Goal: Task Accomplishment & Management: Manage account settings

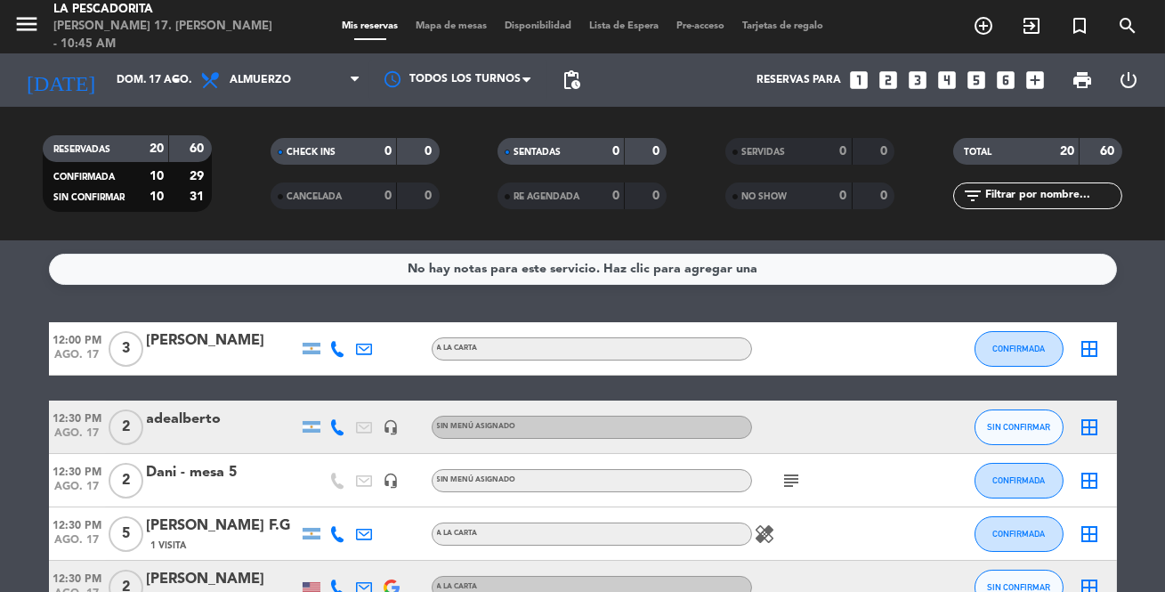
click at [344, 437] on div at bounding box center [338, 427] width 27 height 53
click at [344, 431] on icon at bounding box center [338, 427] width 16 height 16
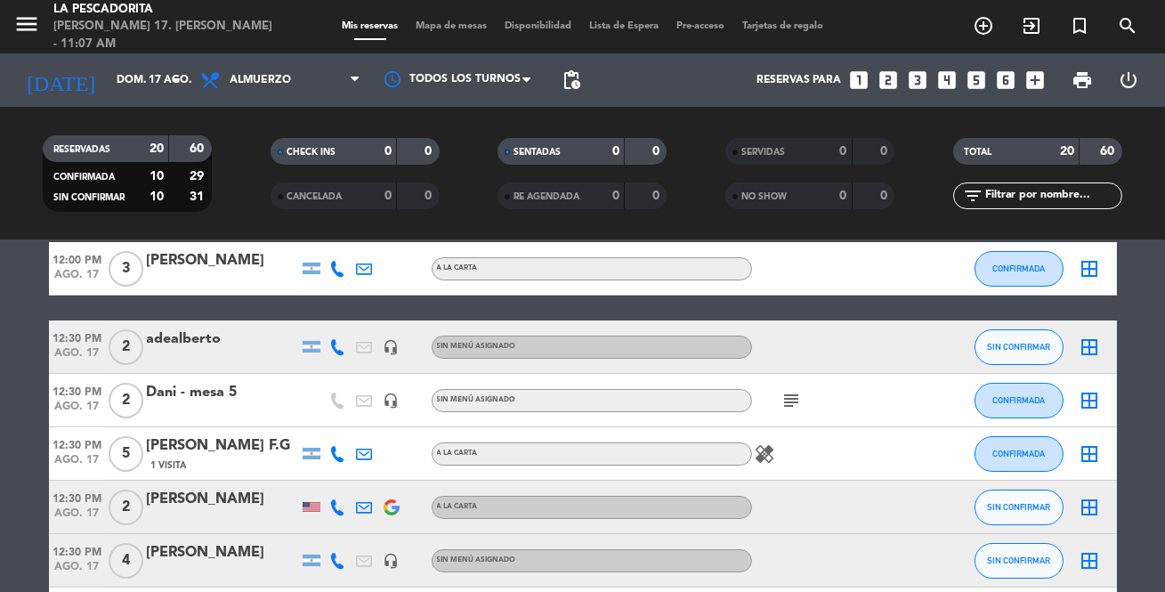
scroll to position [161, 0]
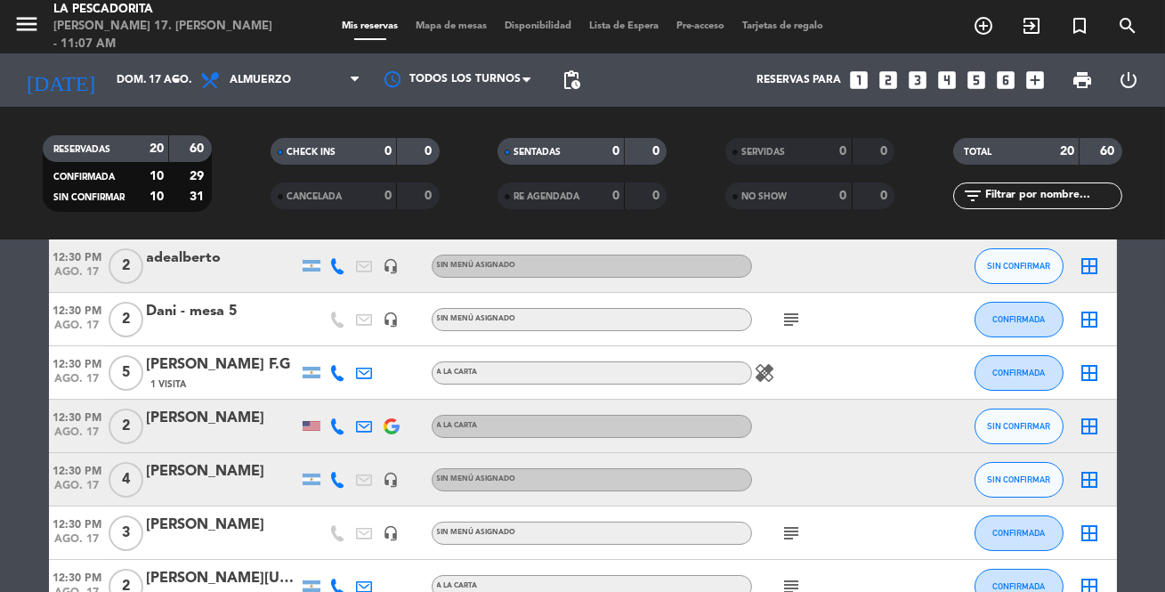
click at [338, 426] on icon at bounding box center [338, 426] width 16 height 16
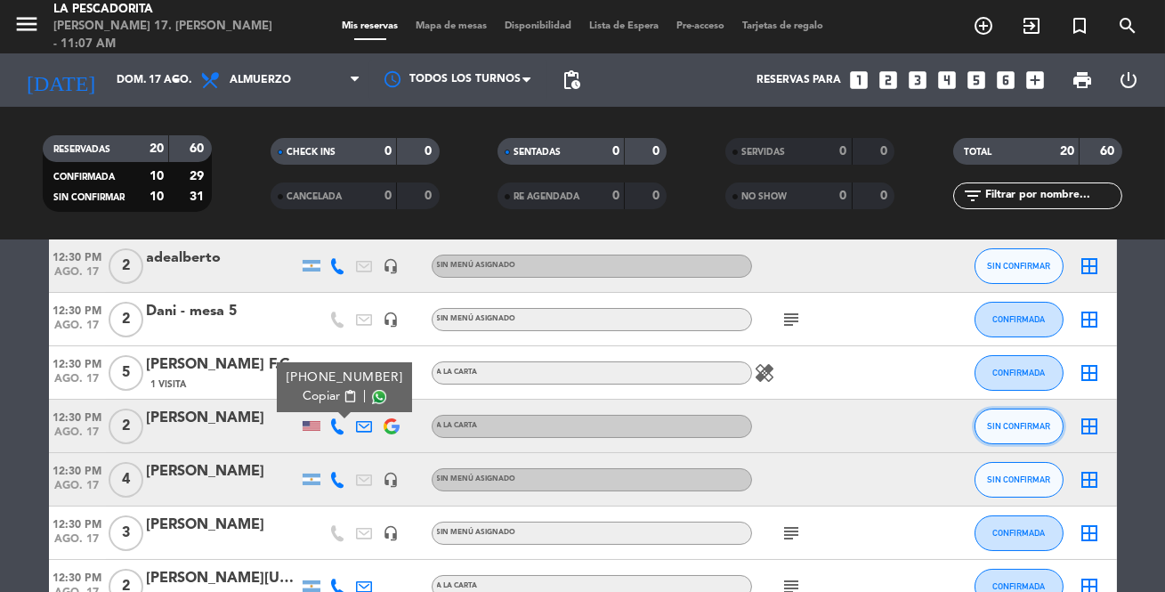
click at [1015, 418] on button "SIN CONFIRMAR" at bounding box center [1019, 427] width 89 height 36
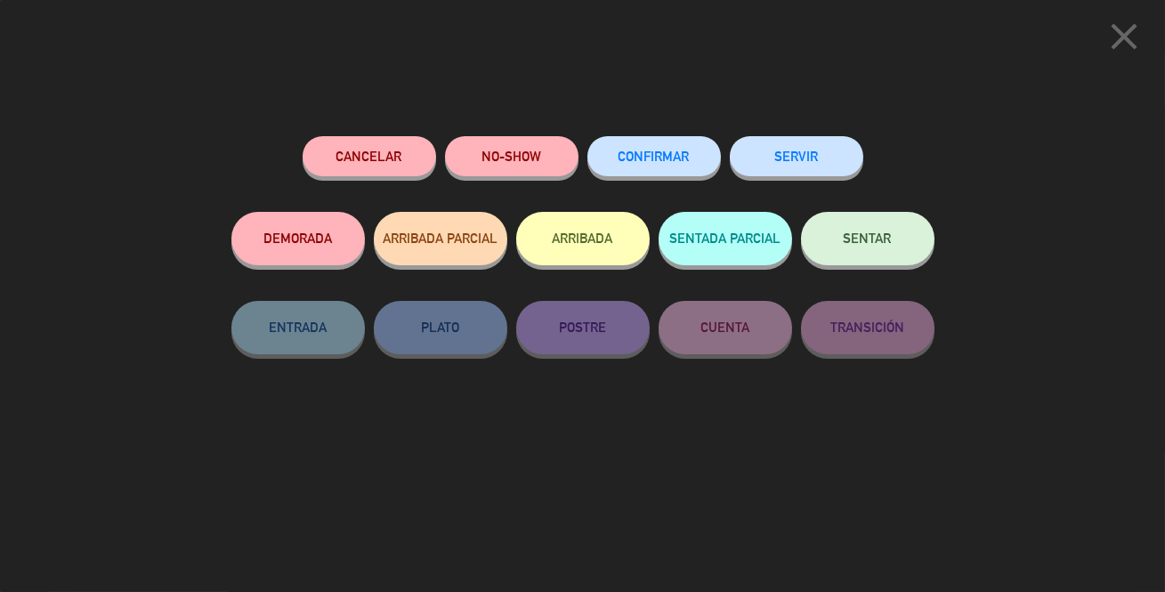
drag, startPoint x: 642, startPoint y: 125, endPoint x: 650, endPoint y: 145, distance: 22.0
click at [644, 126] on div "Cancelar NO-SHOW CONFIRMAR SERVIR DEMORADA ARRIBADA PARCIAL ARRIBADA SENTADA PA…" at bounding box center [583, 358] width 728 height 468
click at [658, 160] on span "CONFIRMAR" at bounding box center [654, 156] width 71 height 15
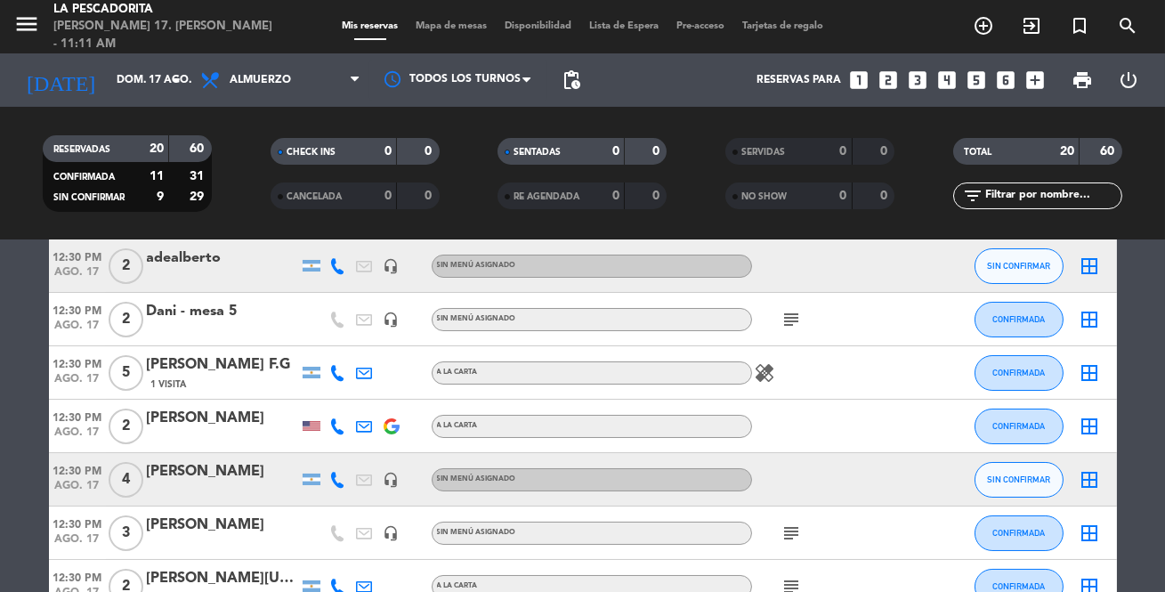
click at [913, 77] on icon "looks_3" at bounding box center [917, 80] width 23 height 23
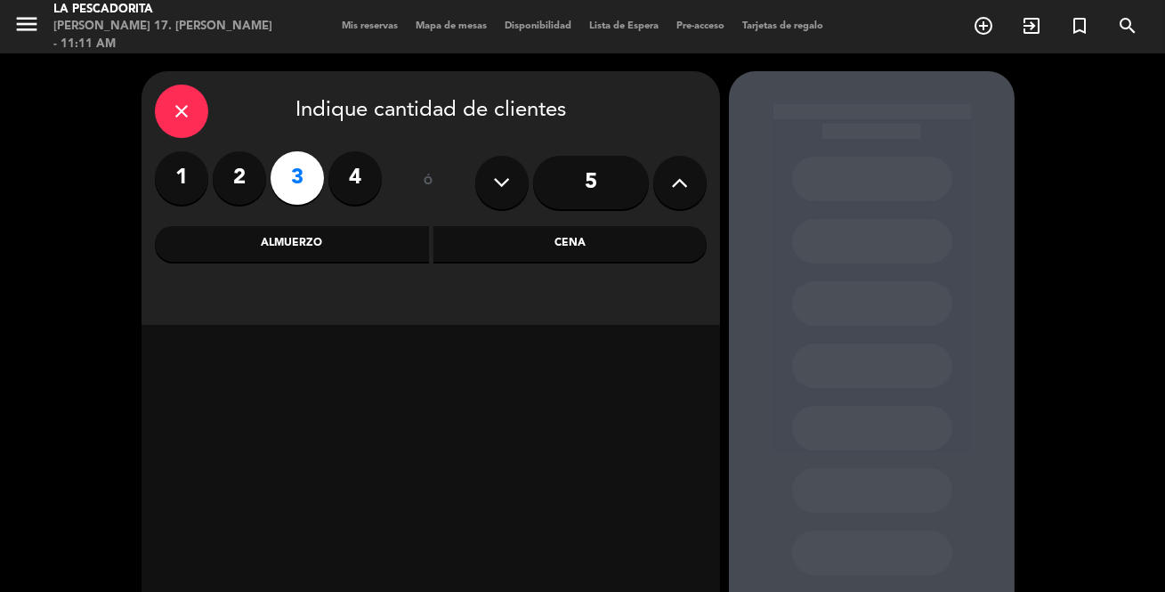
click at [292, 236] on div "Almuerzo" at bounding box center [292, 244] width 274 height 36
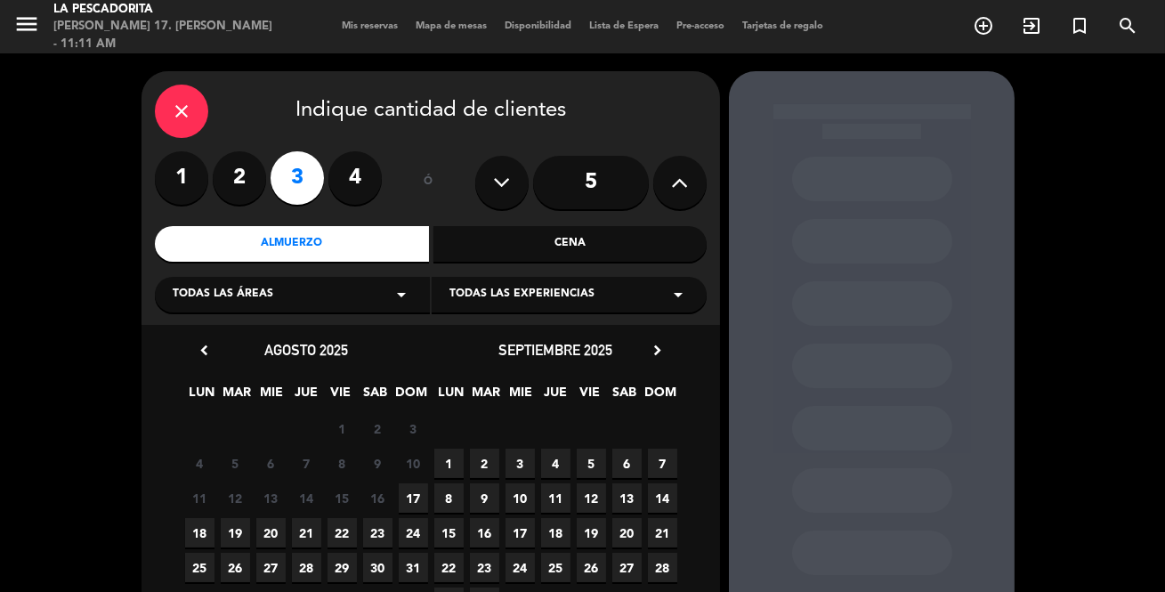
drag, startPoint x: 416, startPoint y: 494, endPoint x: 488, endPoint y: 389, distance: 127.4
click at [416, 483] on span "17" at bounding box center [413, 497] width 29 height 29
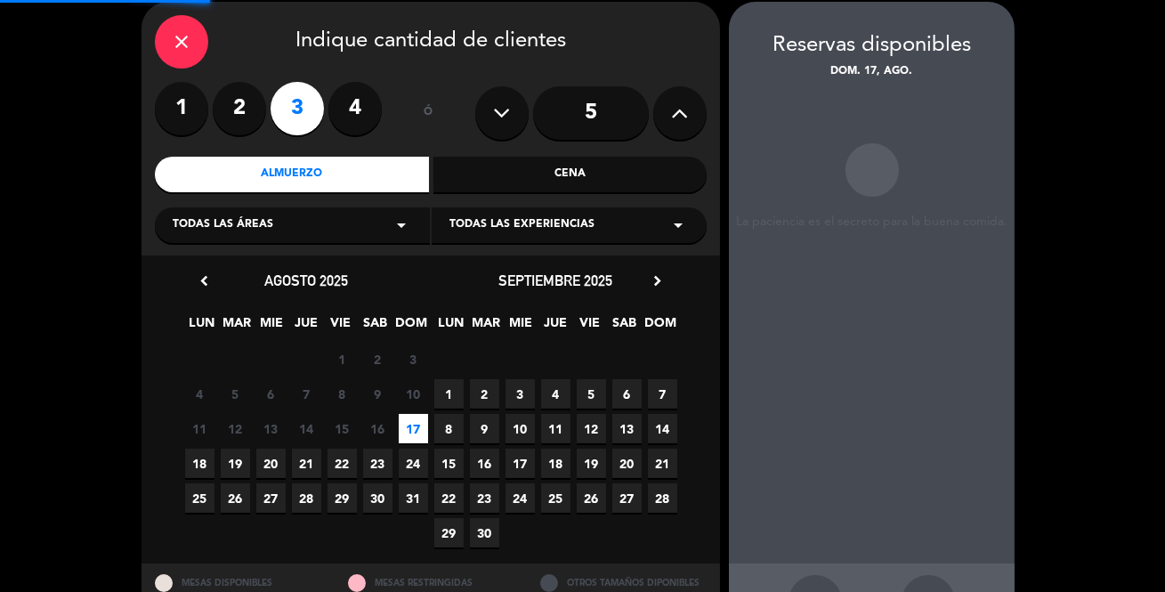
scroll to position [71, 0]
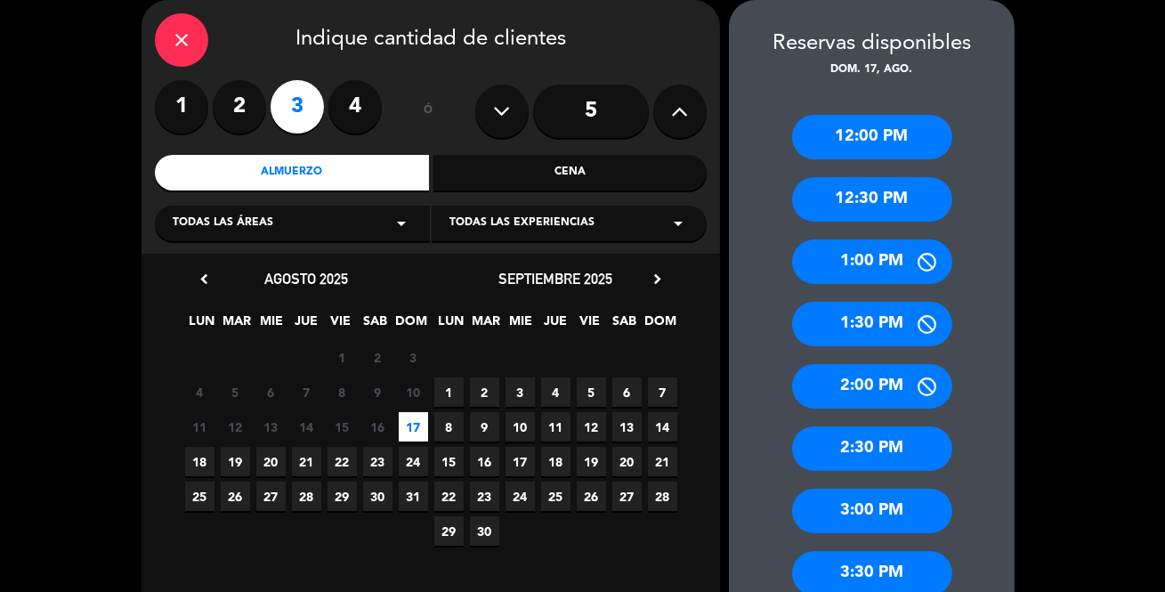
click at [893, 196] on div "12:30 PM" at bounding box center [872, 199] width 160 height 45
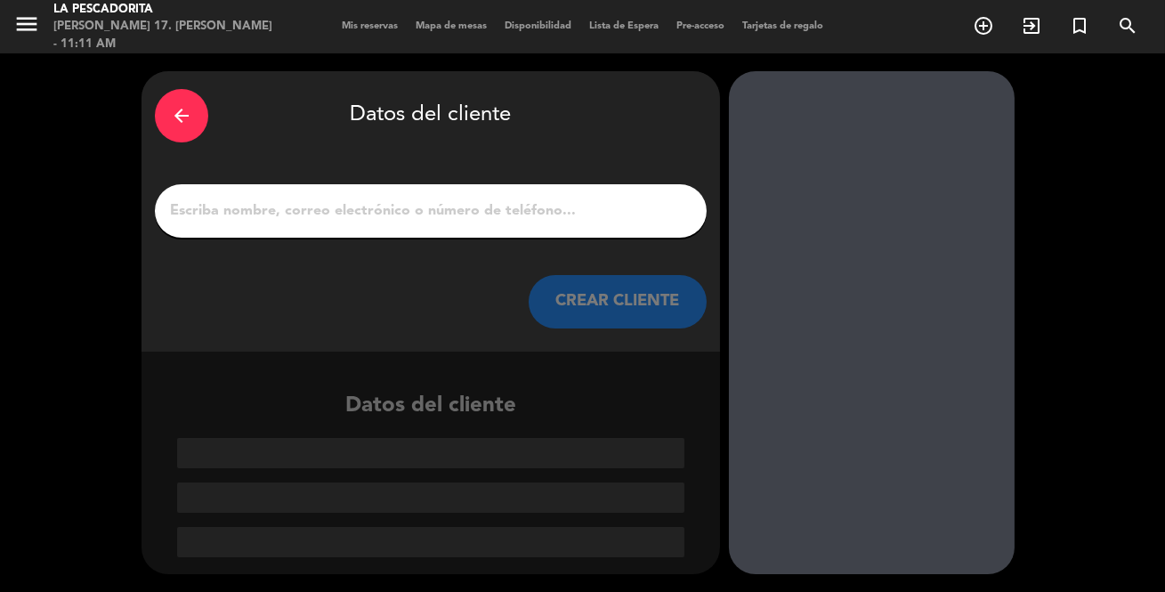
scroll to position [0, 0]
click at [538, 207] on input "1" at bounding box center [430, 210] width 525 height 25
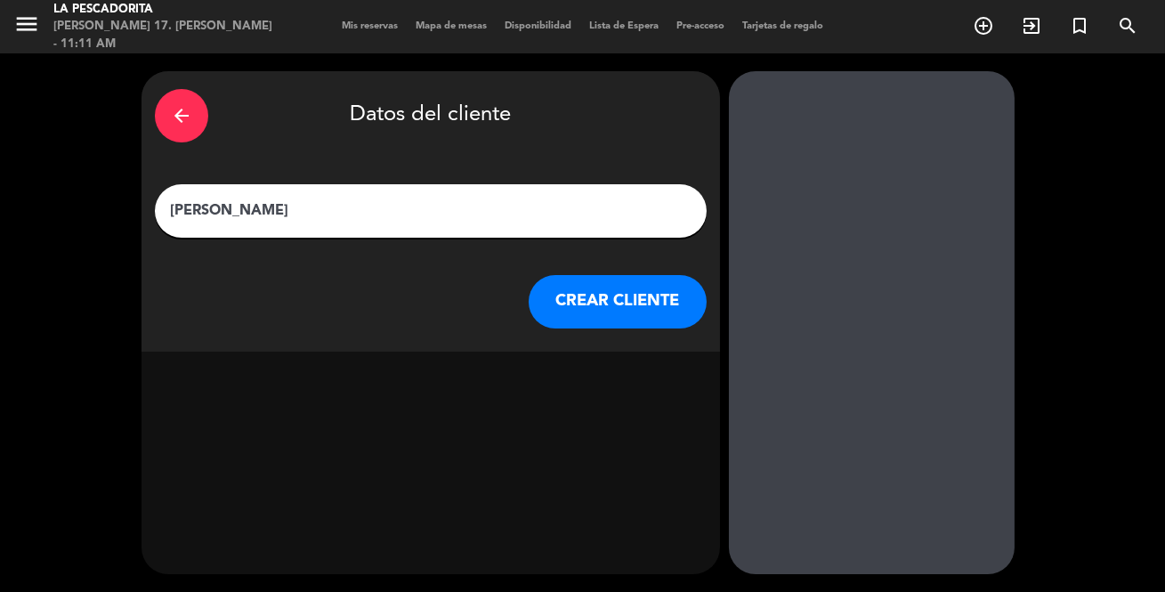
type input "[PERSON_NAME]"
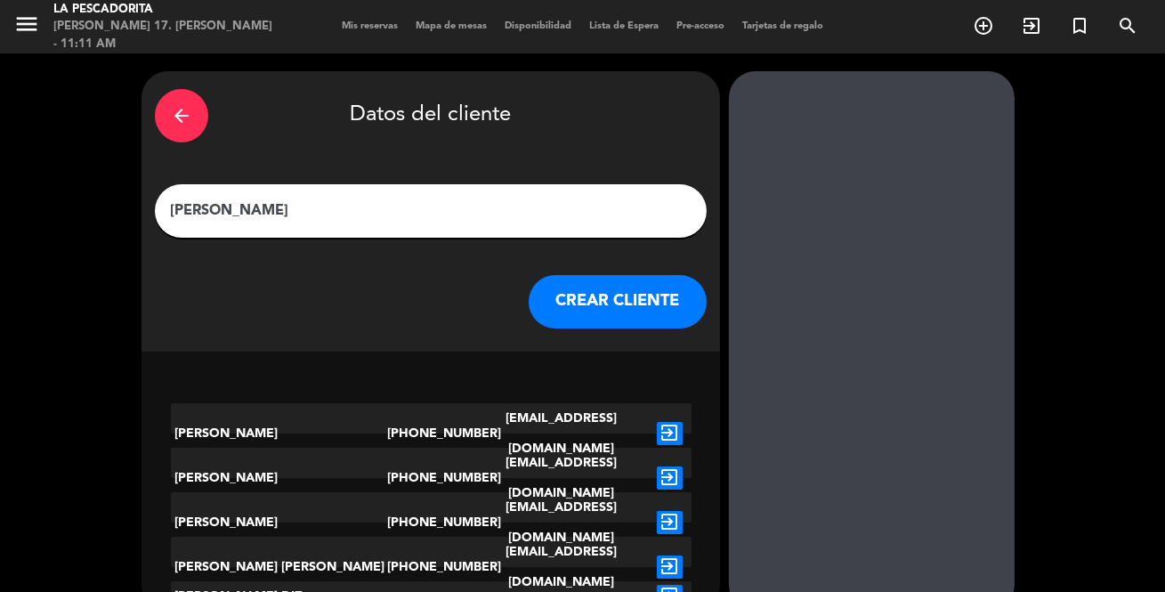
click at [608, 308] on button "CREAR CLIENTE" at bounding box center [618, 301] width 178 height 53
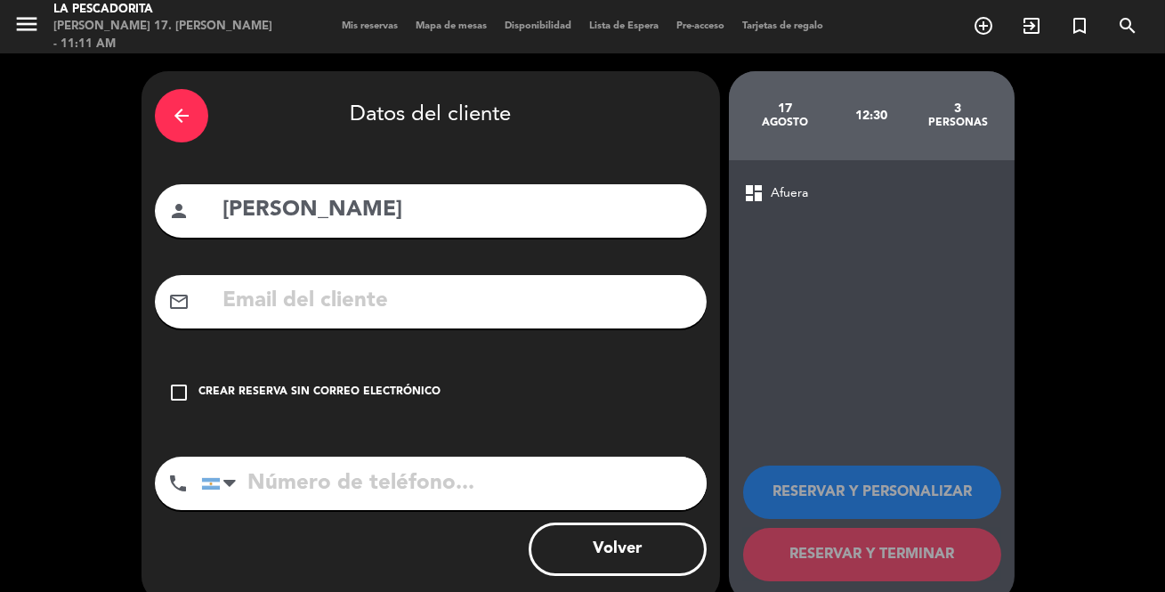
drag, startPoint x: 364, startPoint y: 380, endPoint x: 421, endPoint y: 417, distance: 68.1
click at [364, 383] on div "check_box_outline_blank Crear reserva sin correo electrónico" at bounding box center [431, 392] width 552 height 53
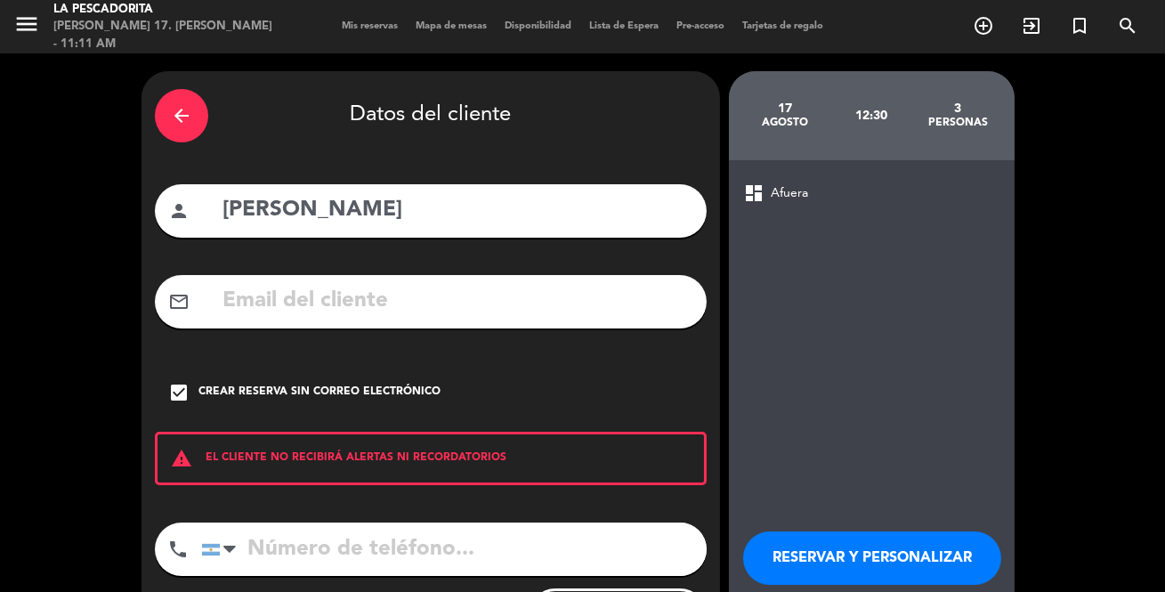
click at [781, 533] on button "RESERVAR Y PERSONALIZAR" at bounding box center [872, 557] width 258 height 53
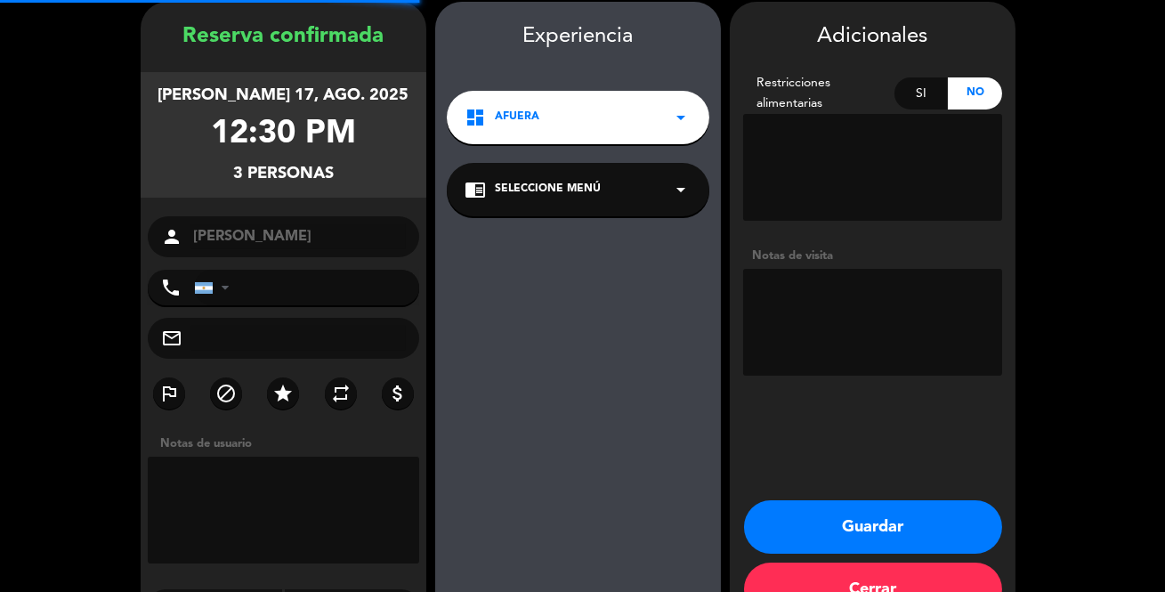
scroll to position [71, 0]
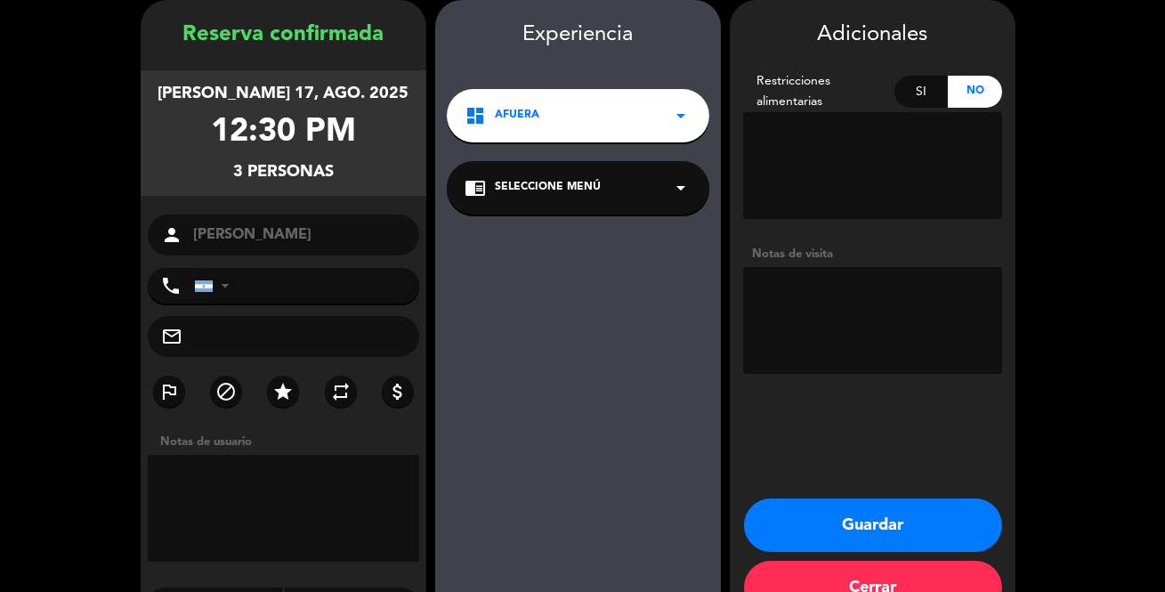
click at [788, 540] on button "Guardar" at bounding box center [873, 524] width 258 height 53
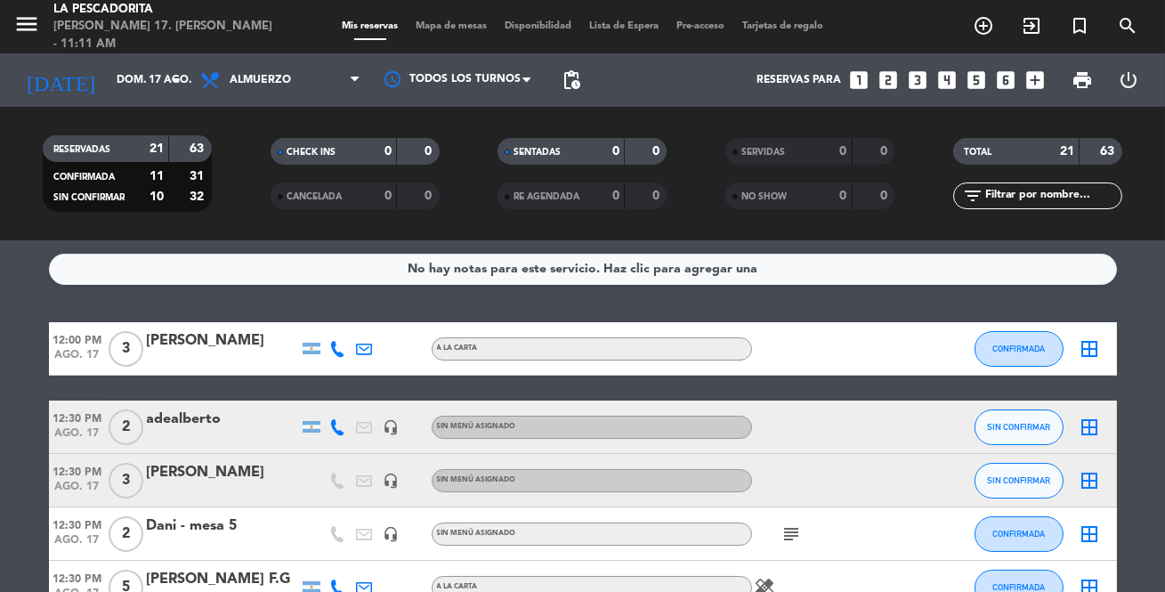
scroll to position [80, 0]
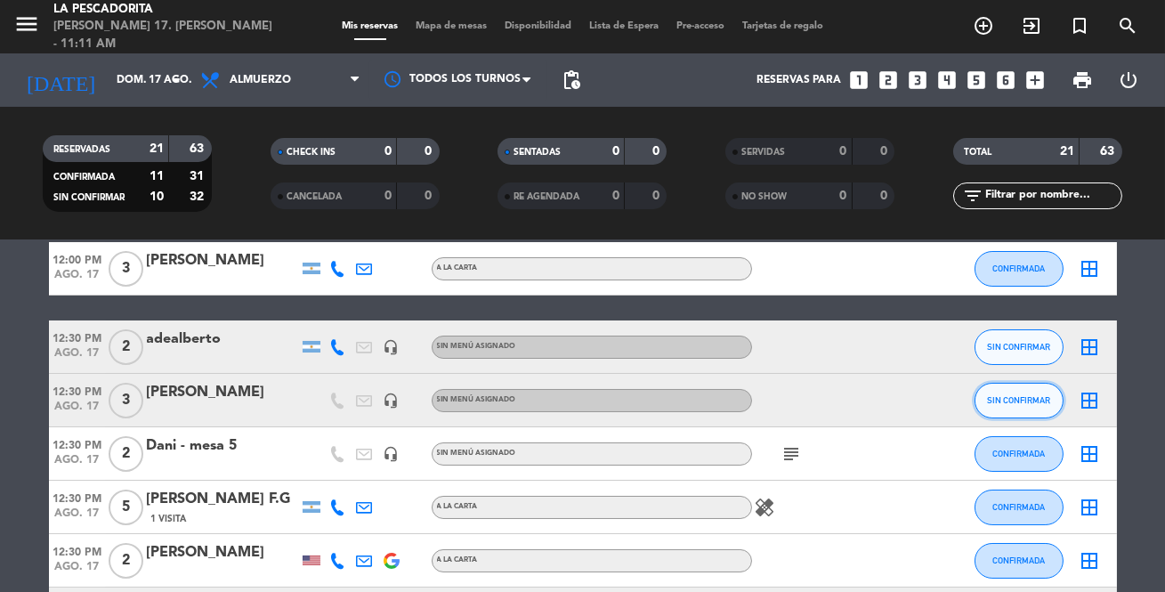
click at [1037, 416] on button "SIN CONFIRMAR" at bounding box center [1019, 401] width 89 height 36
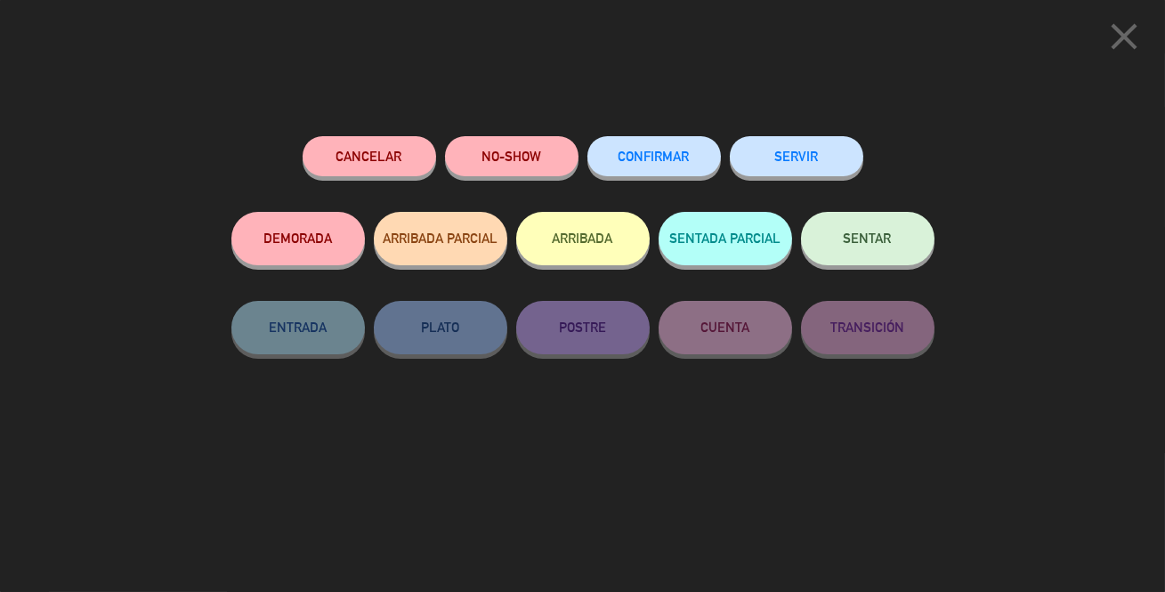
click at [663, 141] on button "CONFIRMAR" at bounding box center [654, 156] width 134 height 40
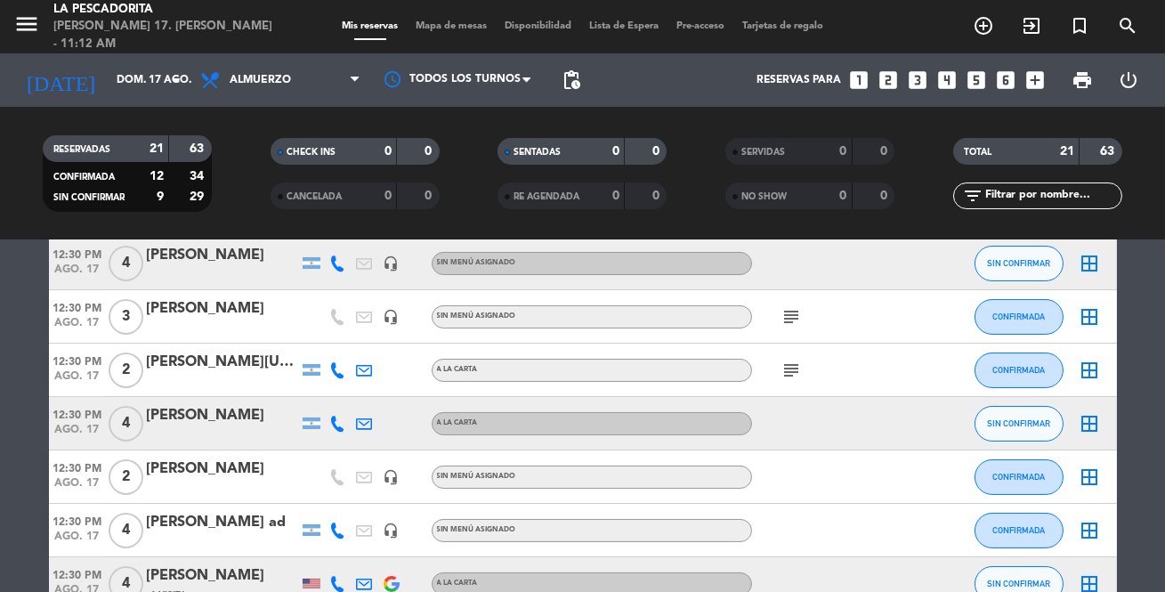
scroll to position [404, 0]
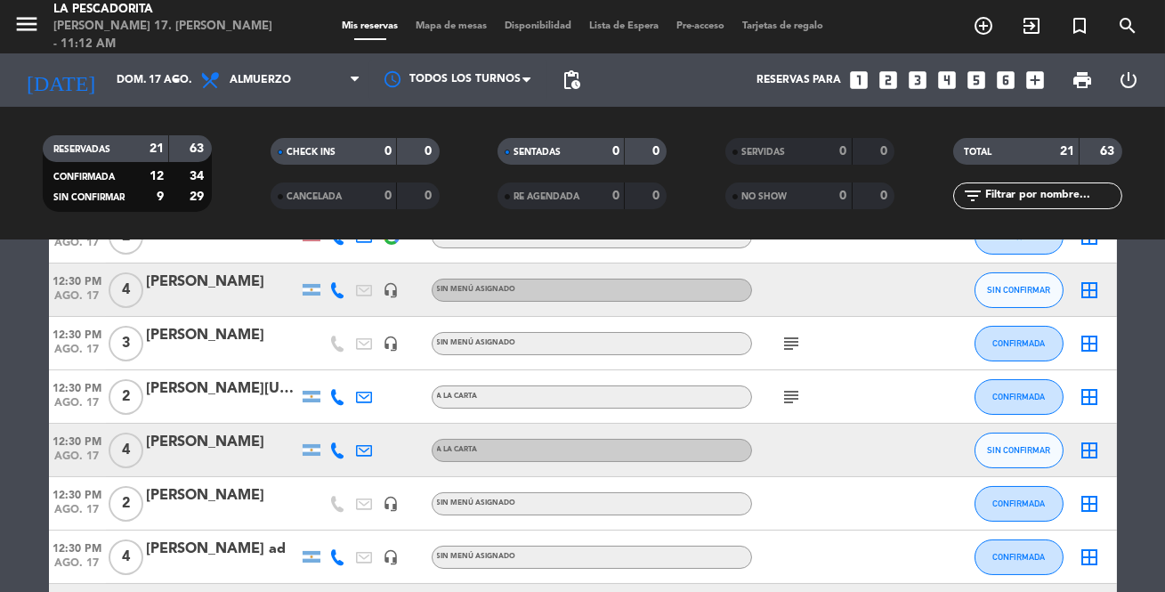
click at [334, 347] on icon at bounding box center [338, 344] width 16 height 16
click at [336, 344] on icon at bounding box center [338, 344] width 16 height 16
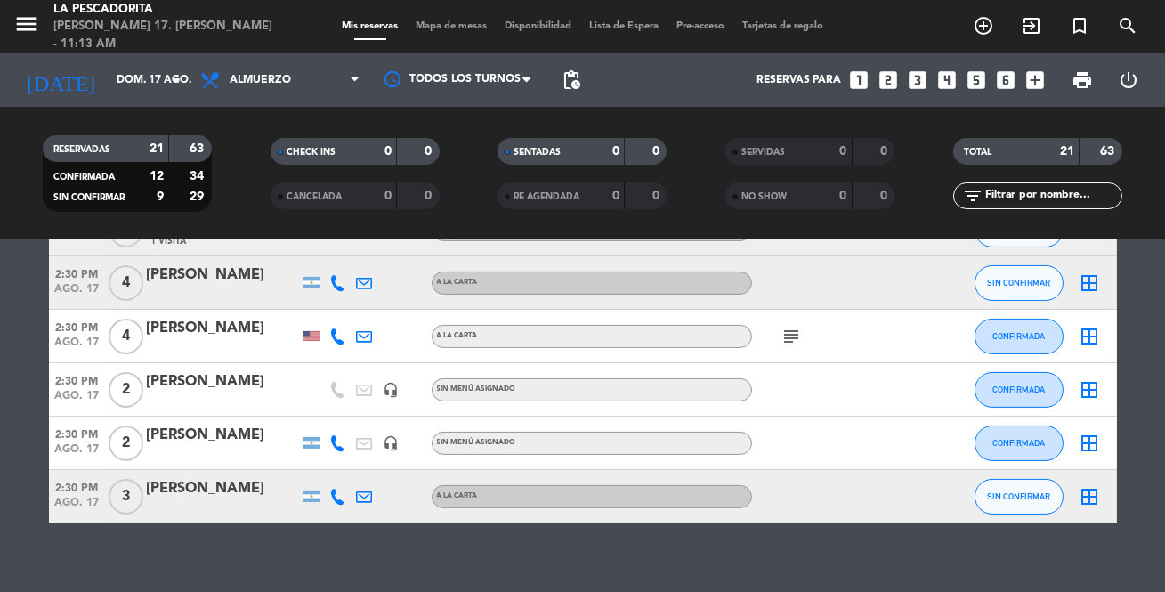
scroll to position [991, 0]
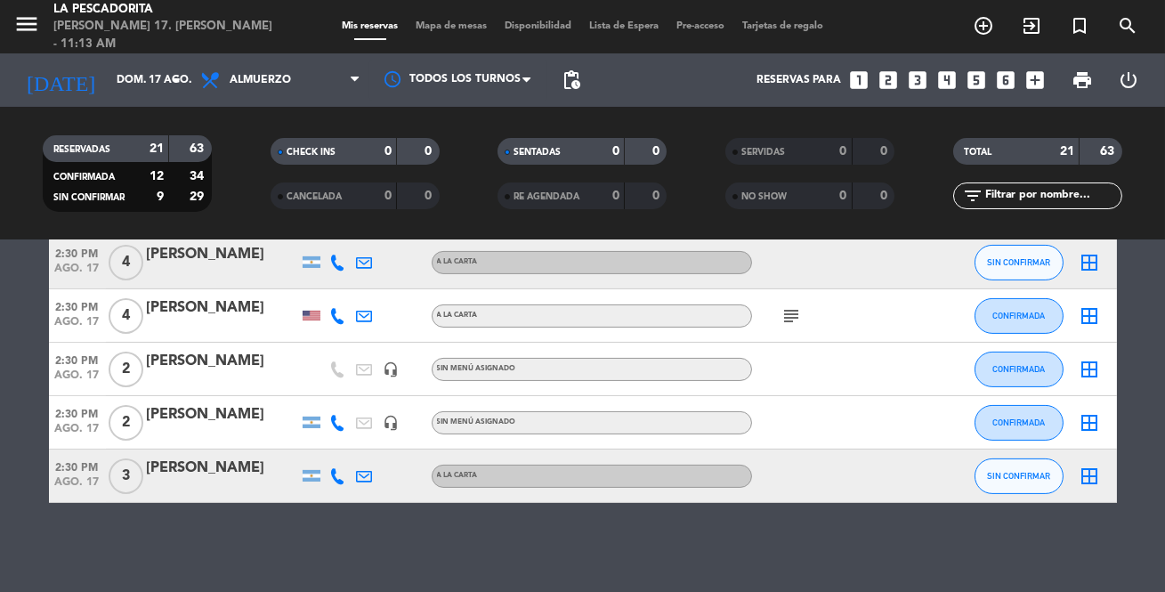
click at [336, 478] on icon at bounding box center [338, 476] width 16 height 16
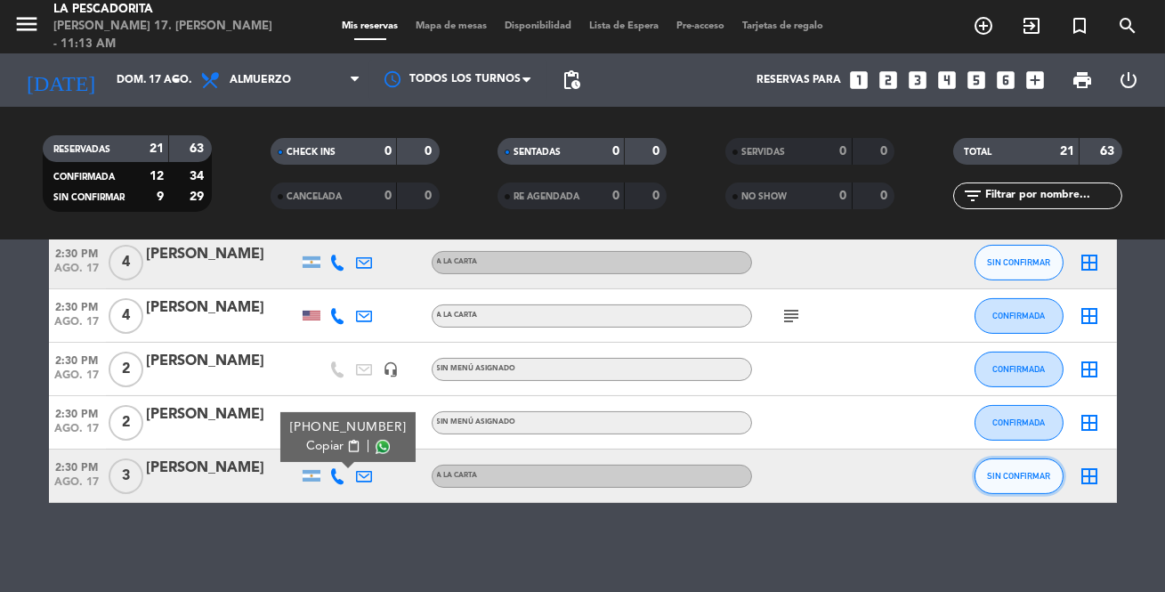
click at [1006, 481] on button "SIN CONFIRMAR" at bounding box center [1019, 476] width 89 height 36
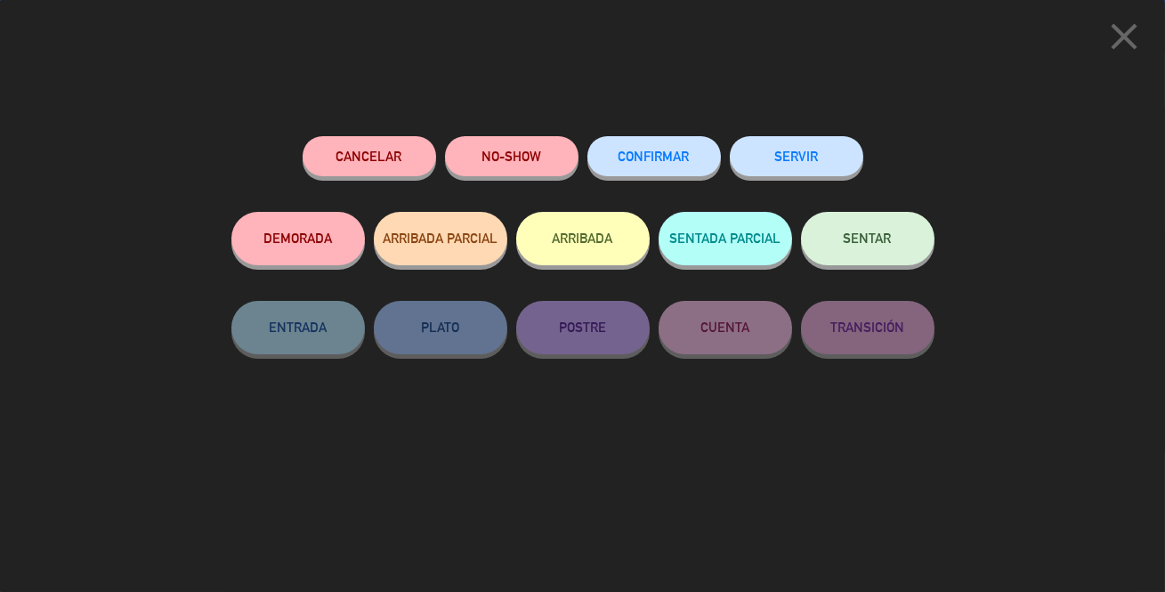
click at [671, 155] on span "CONFIRMAR" at bounding box center [654, 156] width 71 height 15
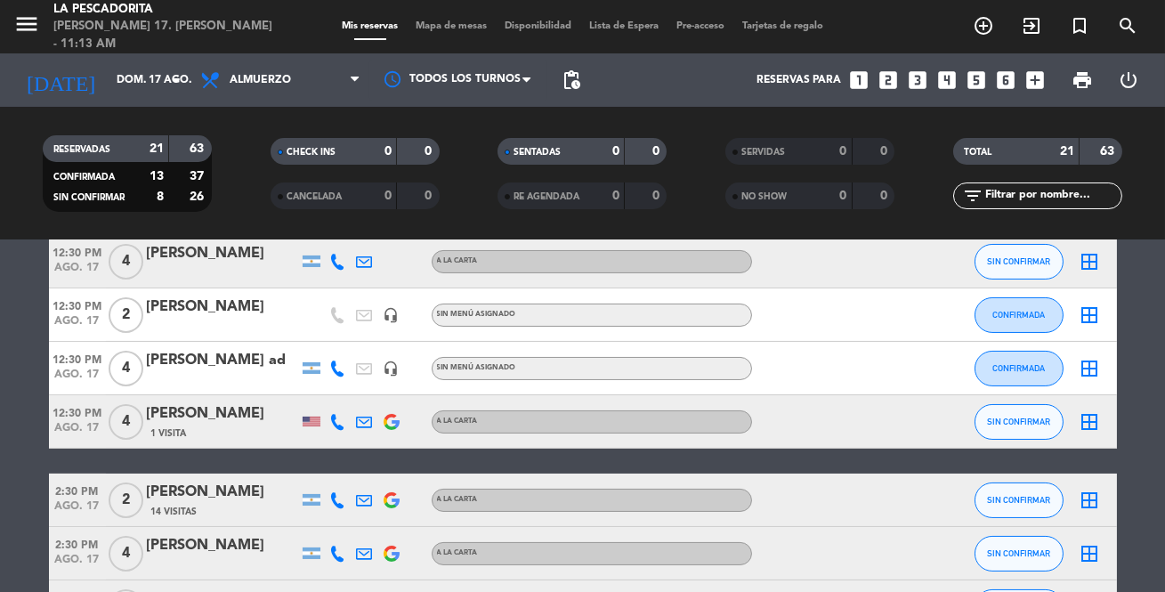
scroll to position [587, 0]
